Goal: Navigation & Orientation: Find specific page/section

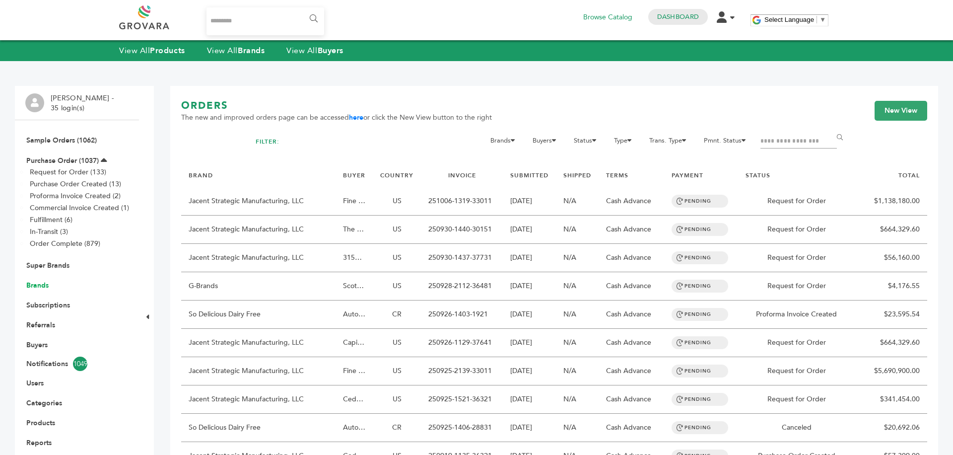
click at [44, 285] on link "Brands" at bounding box center [37, 284] width 22 height 9
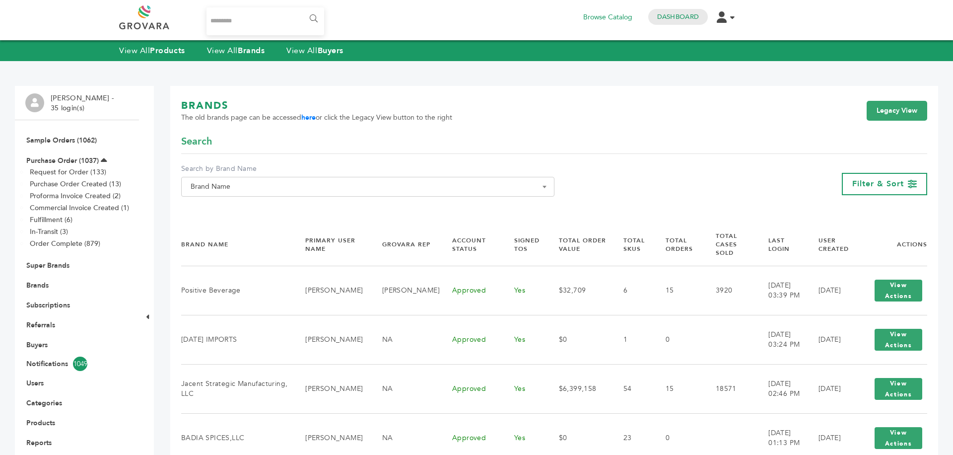
click at [282, 194] on span "Brand Name" at bounding box center [367, 187] width 373 height 20
click at [256, 205] on input "Search" at bounding box center [368, 205] width 368 height 12
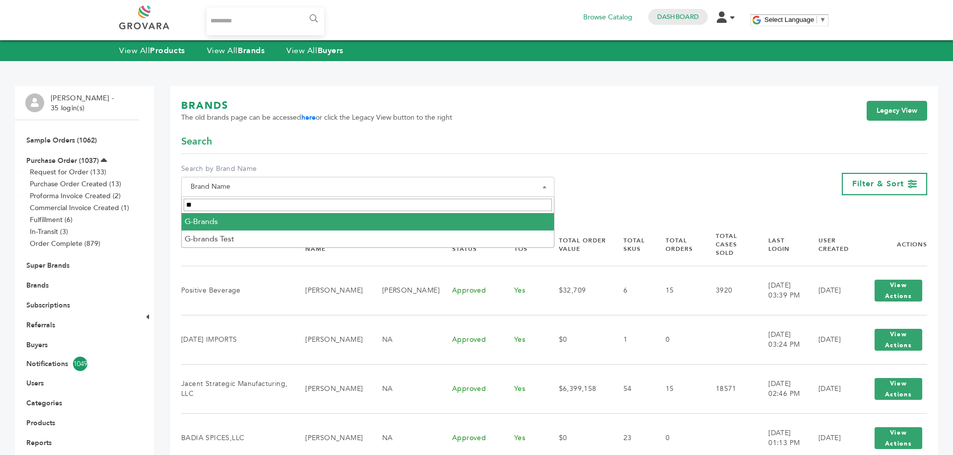
type input "**"
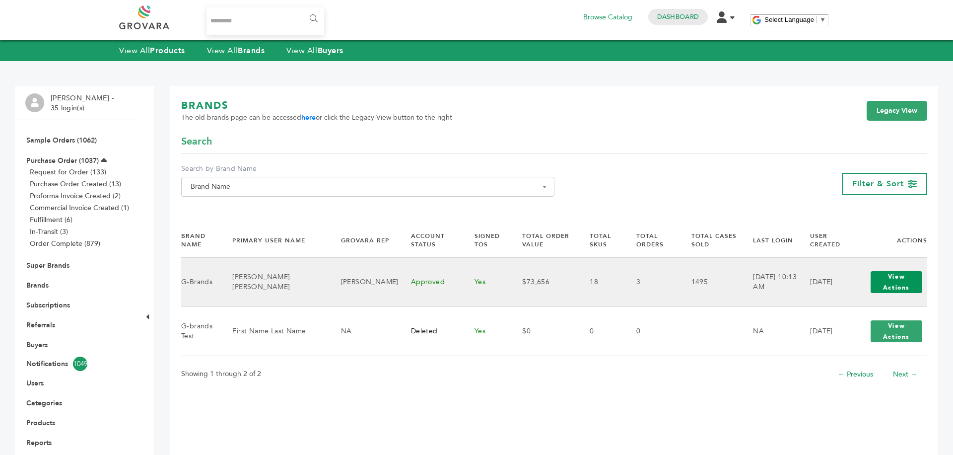
click at [888, 291] on button "View Actions" at bounding box center [897, 282] width 52 height 22
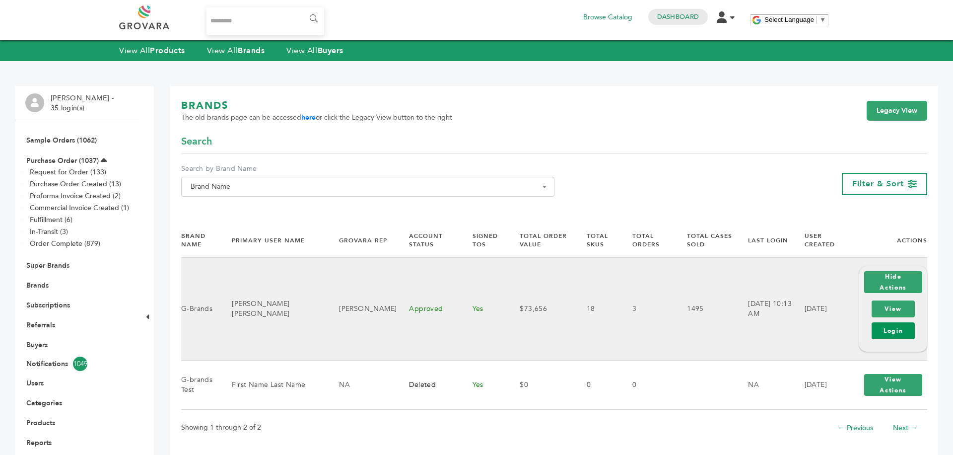
click at [891, 328] on link "Login" at bounding box center [893, 330] width 43 height 17
